Goal: Find specific page/section: Find specific page/section

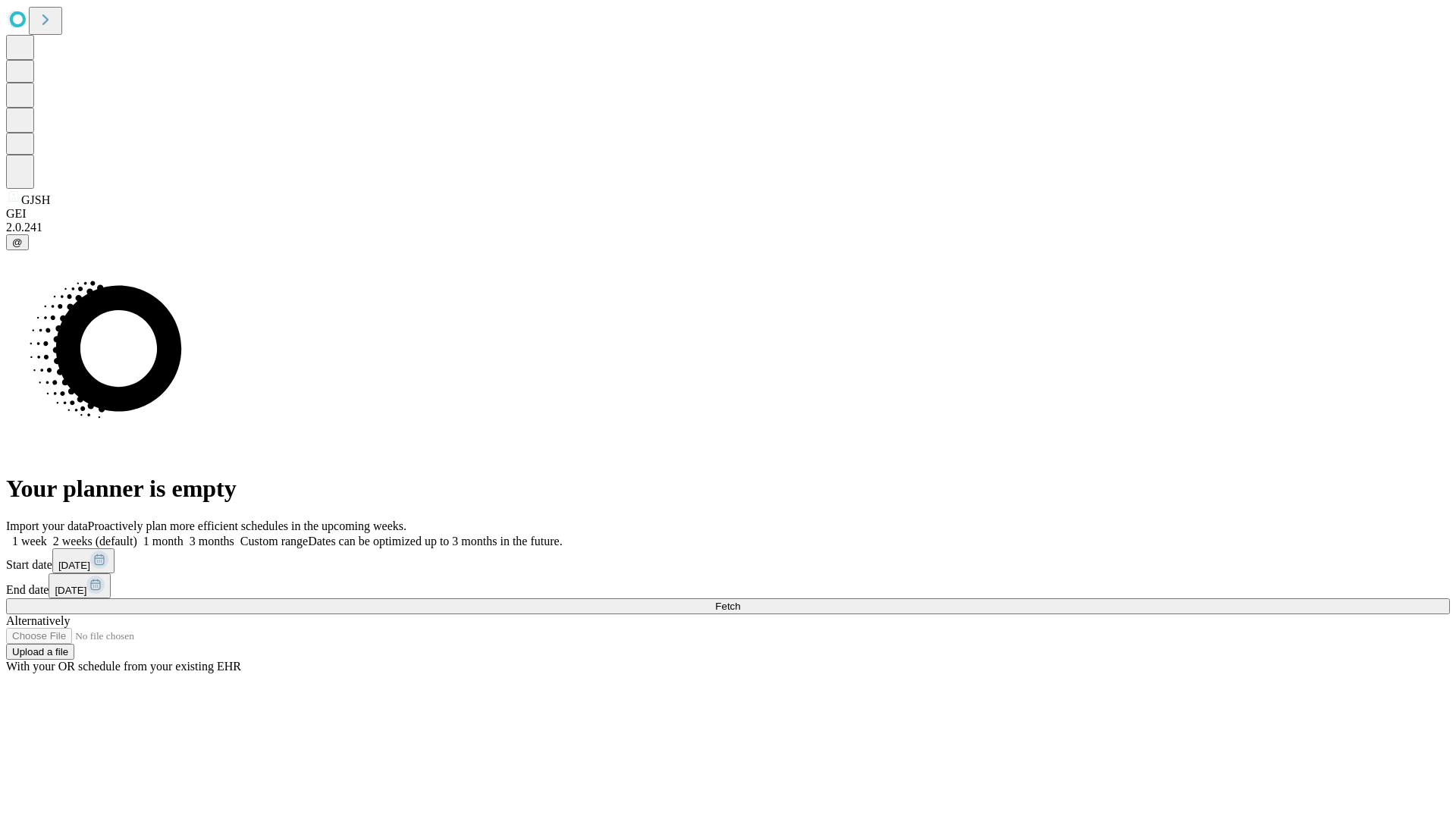
click at [740, 601] on span "Fetch" at bounding box center [727, 607] width 25 height 11
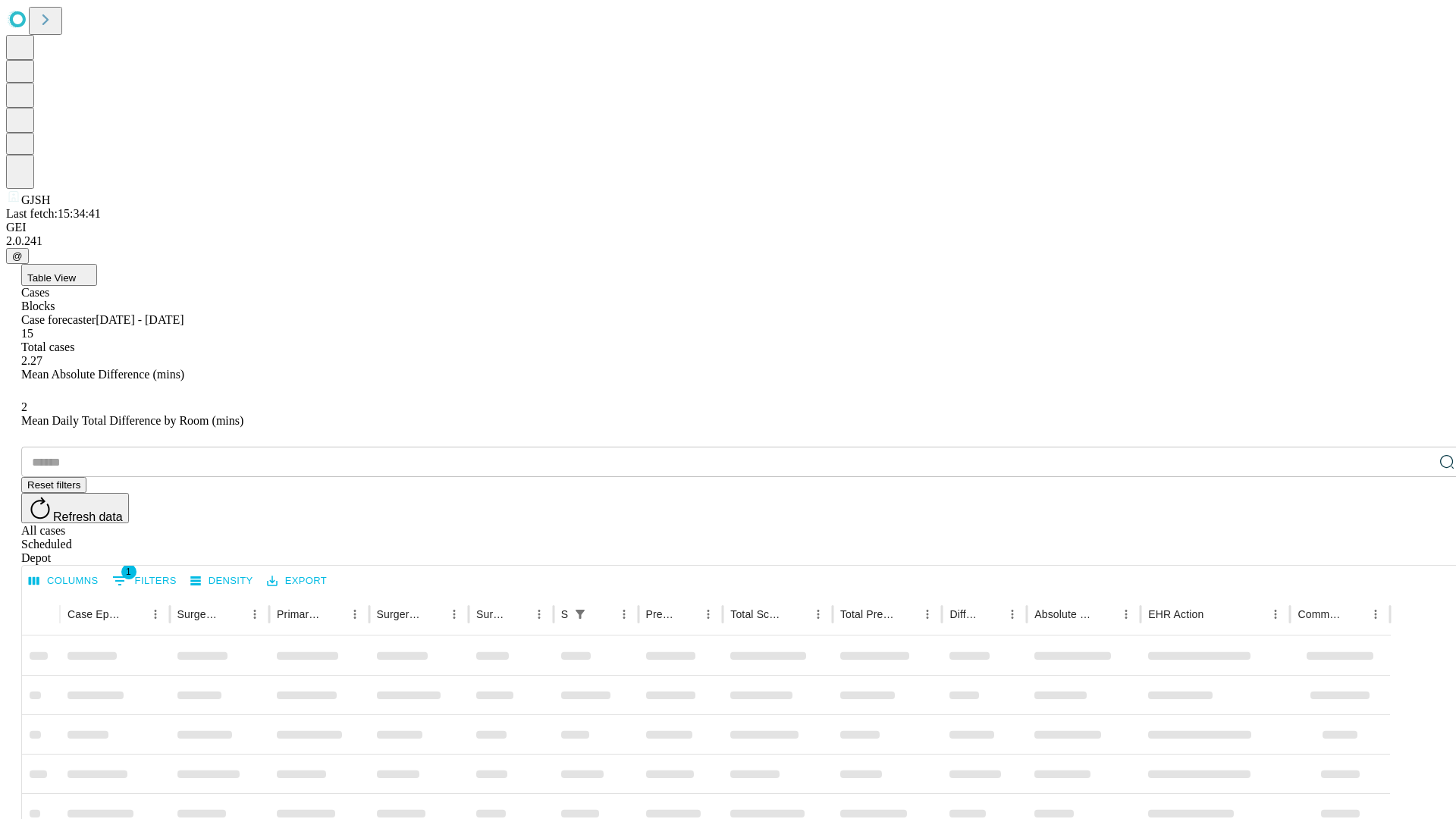
click at [76, 273] on span "Table View" at bounding box center [51, 278] width 48 height 11
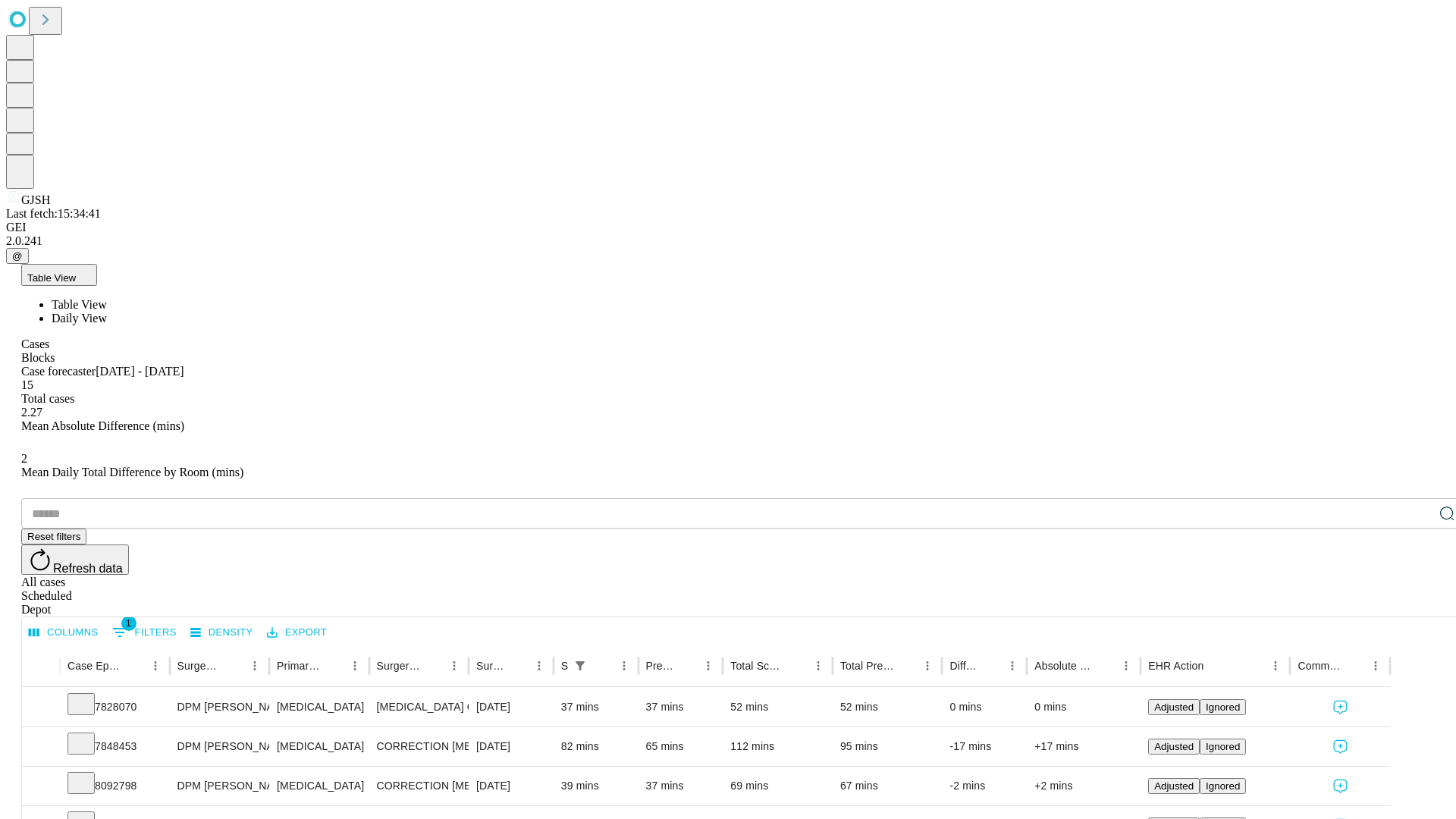
click at [107, 312] on span "Daily View" at bounding box center [79, 318] width 55 height 13
